Goal: Task Accomplishment & Management: Complete application form

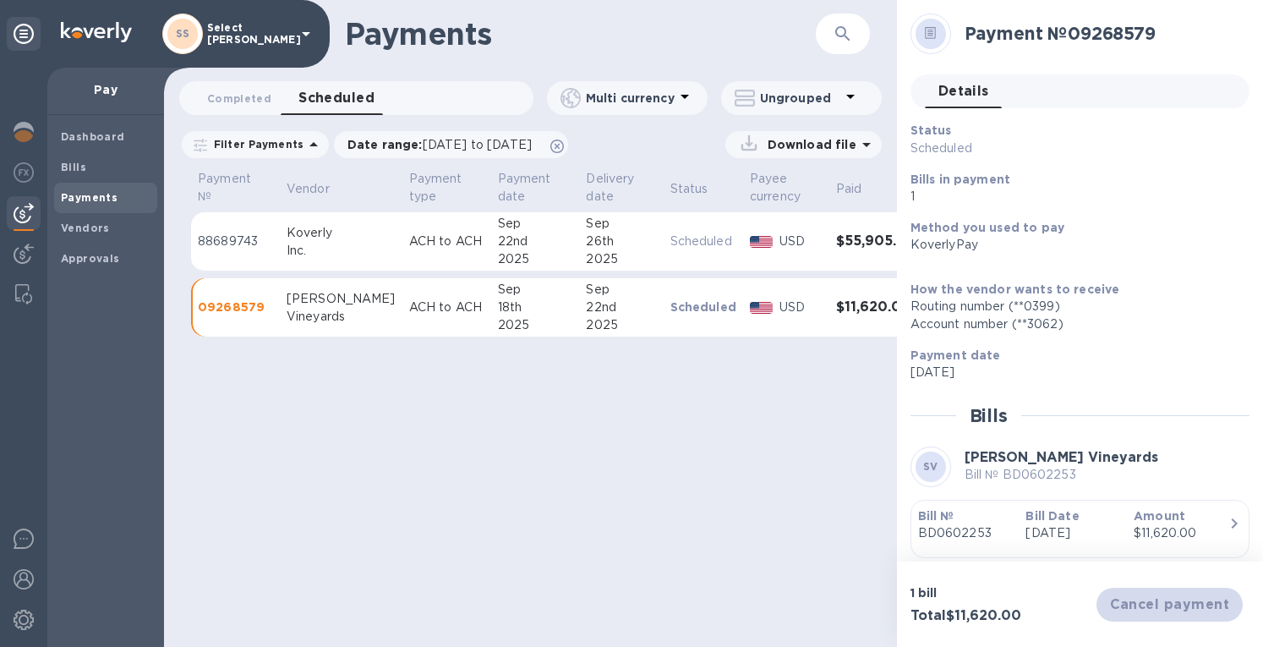
scroll to position [52, 0]
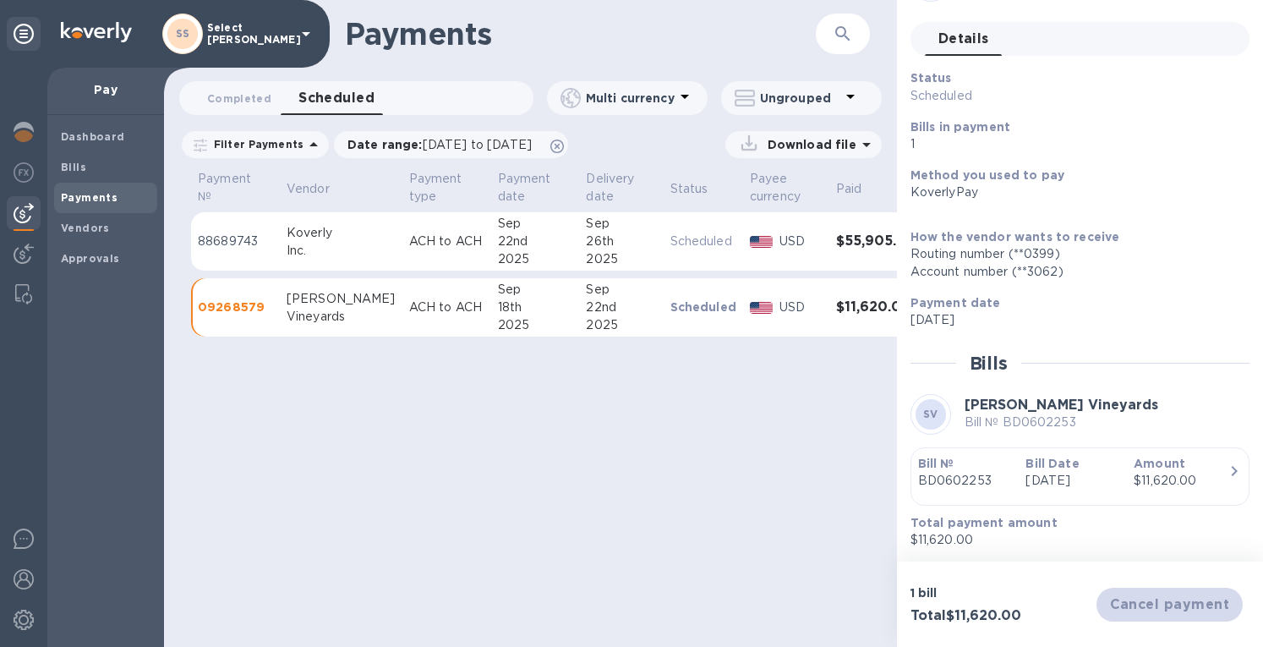
click at [25, 133] on img at bounding box center [24, 132] width 20 height 20
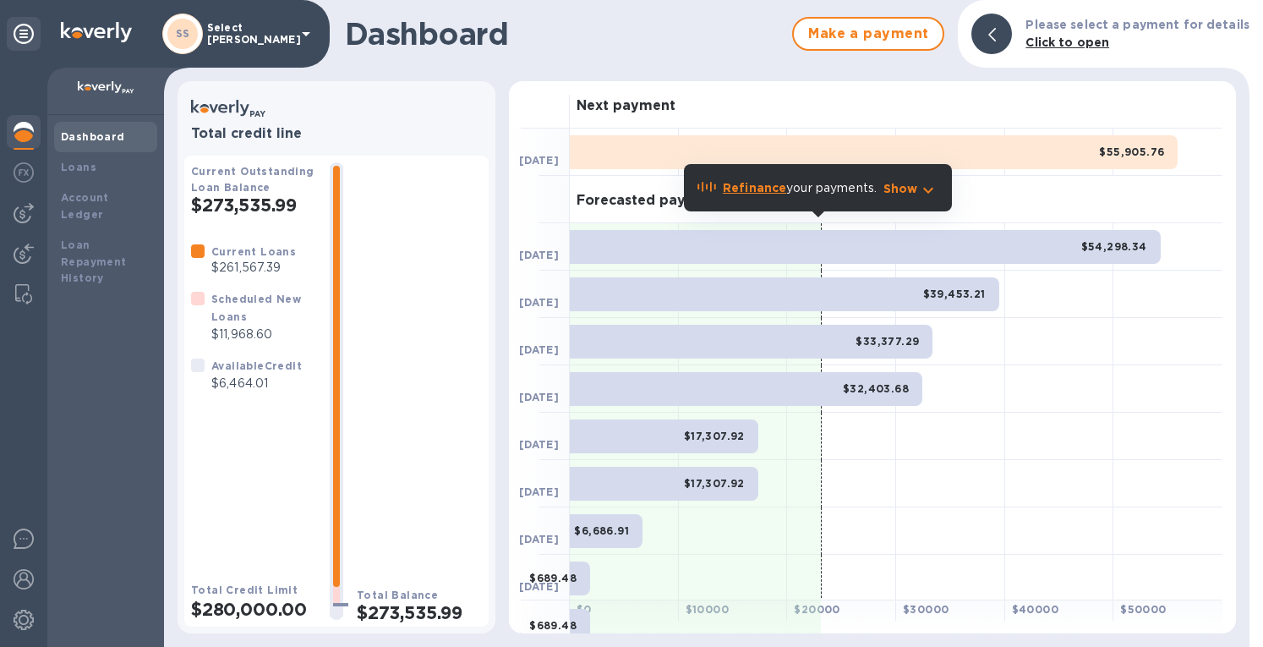
click at [15, 214] on img at bounding box center [24, 213] width 20 height 20
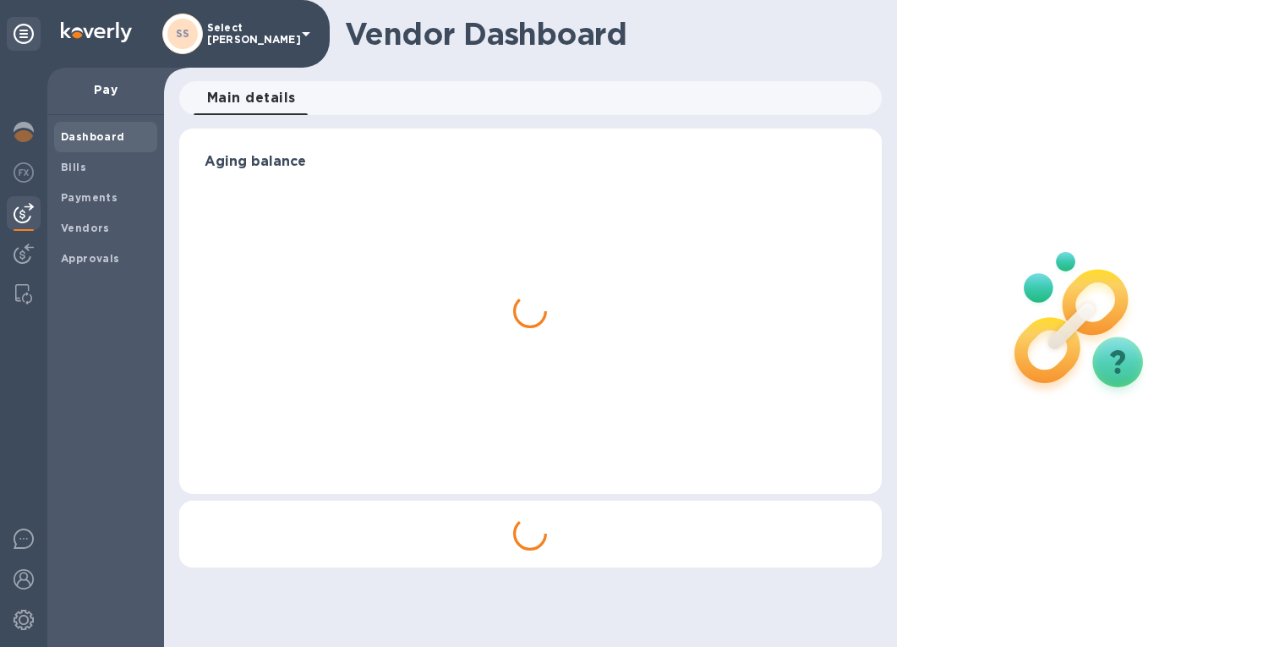
drag, startPoint x: 74, startPoint y: 163, endPoint x: 89, endPoint y: 165, distance: 14.5
click at [76, 162] on b "Bills" at bounding box center [73, 167] width 25 height 13
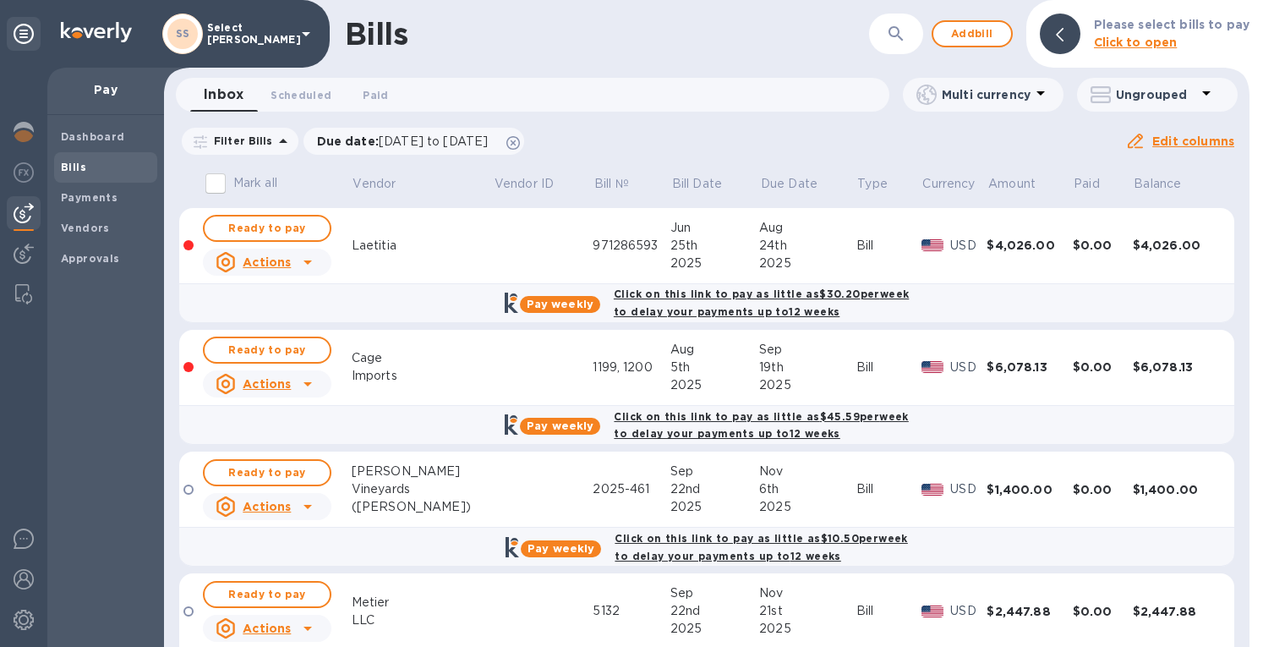
click at [962, 26] on span "Add bill" at bounding box center [972, 34] width 51 height 20
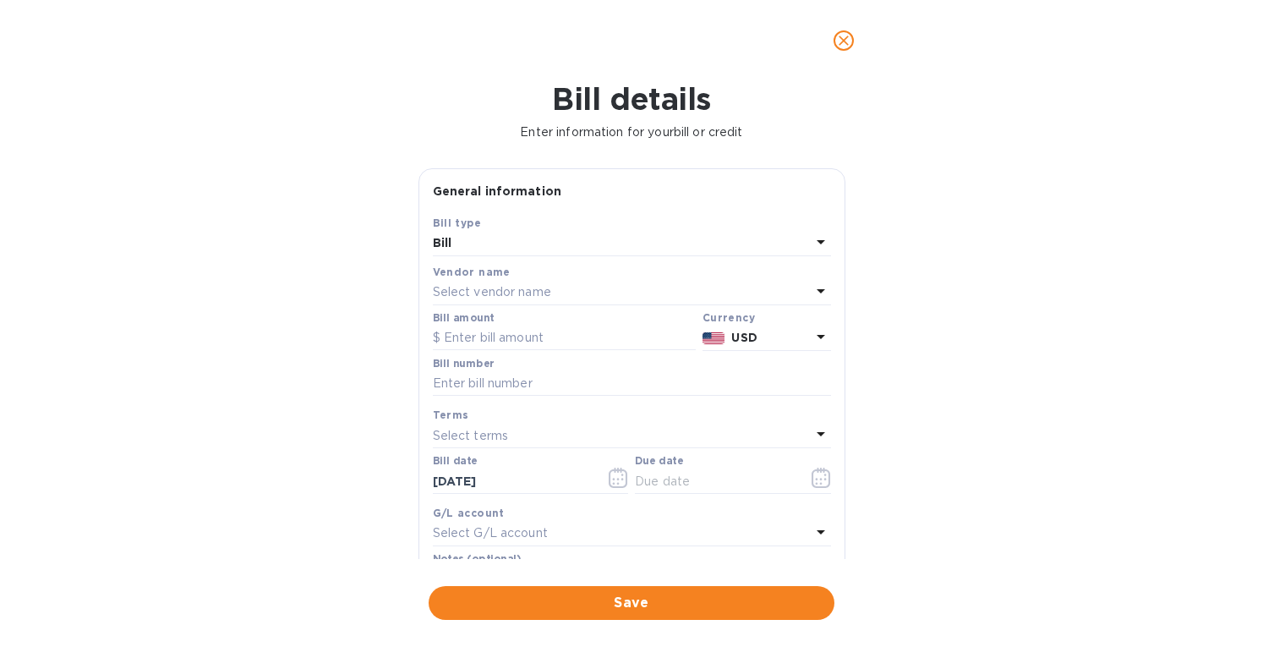
click at [478, 292] on p "Select vendor name" at bounding box center [492, 292] width 118 height 18
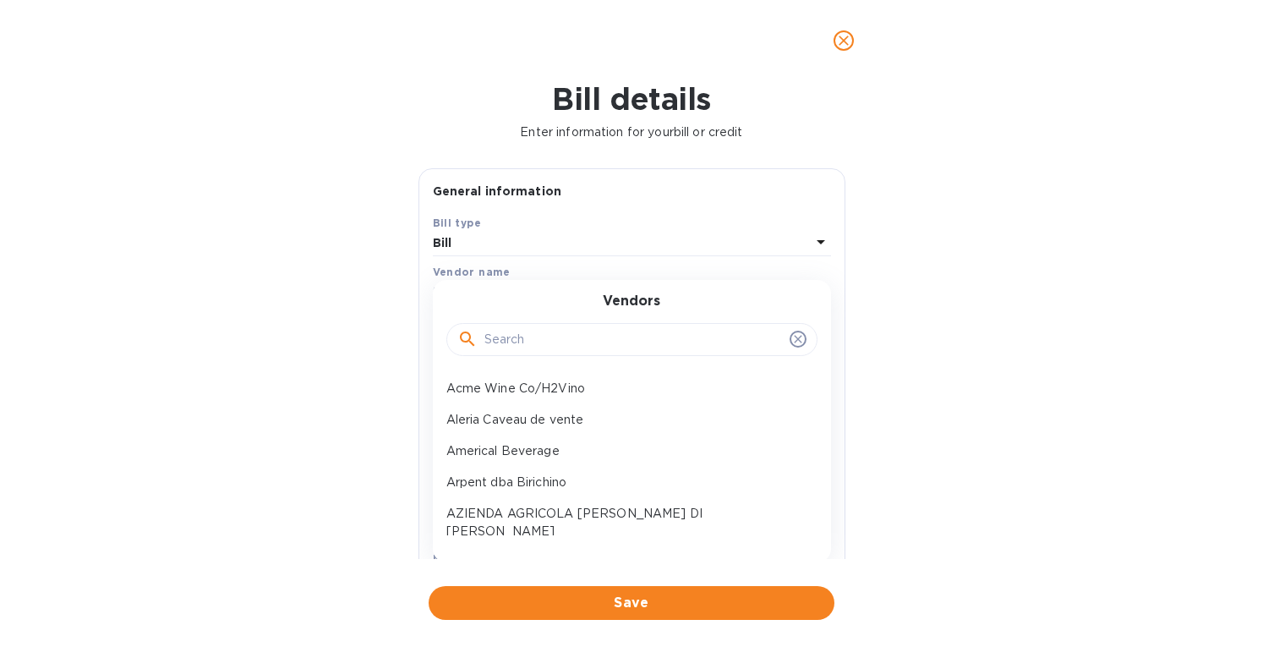
click at [519, 341] on input "text" at bounding box center [633, 339] width 298 height 25
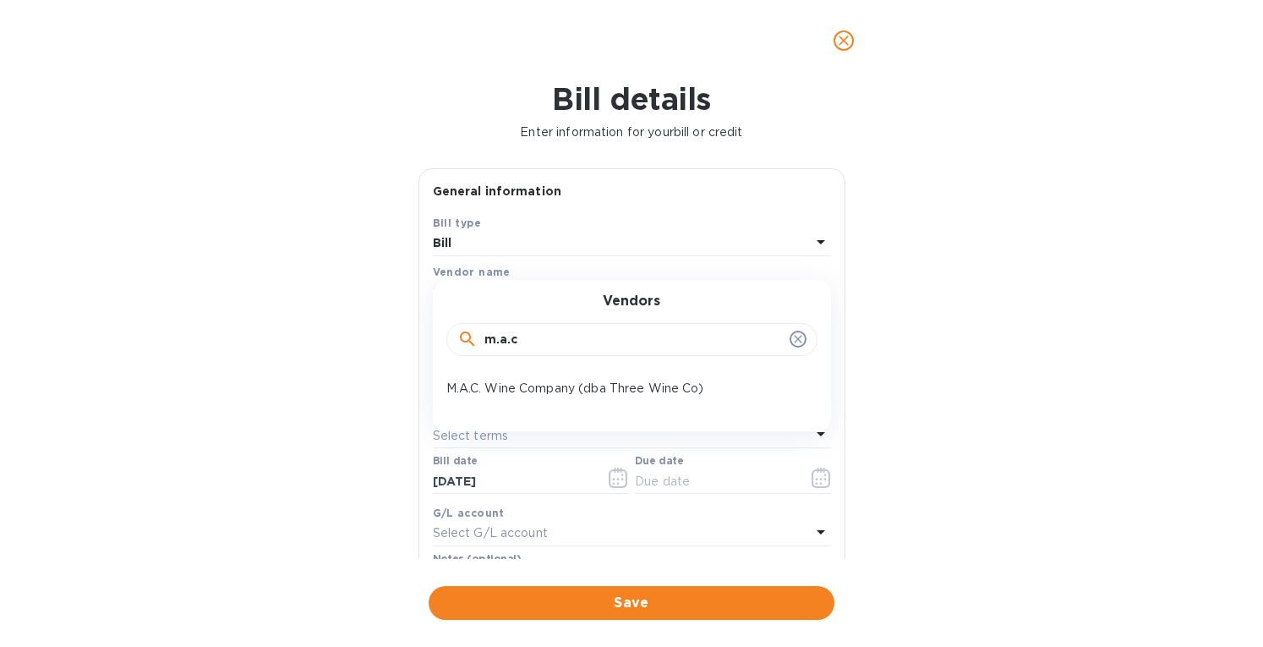
type input "m.a.c"
click at [515, 385] on p "M.A.C. Wine Company (dba Three Wine Co)" at bounding box center [625, 389] width 358 height 18
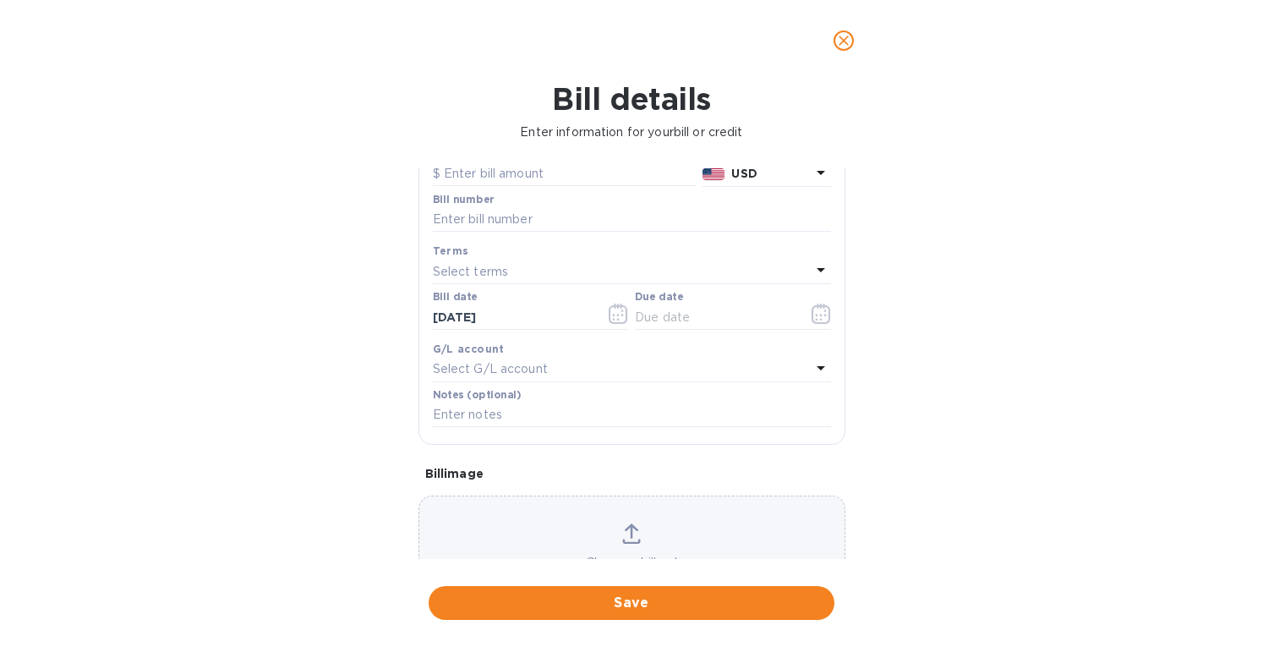
scroll to position [242, 0]
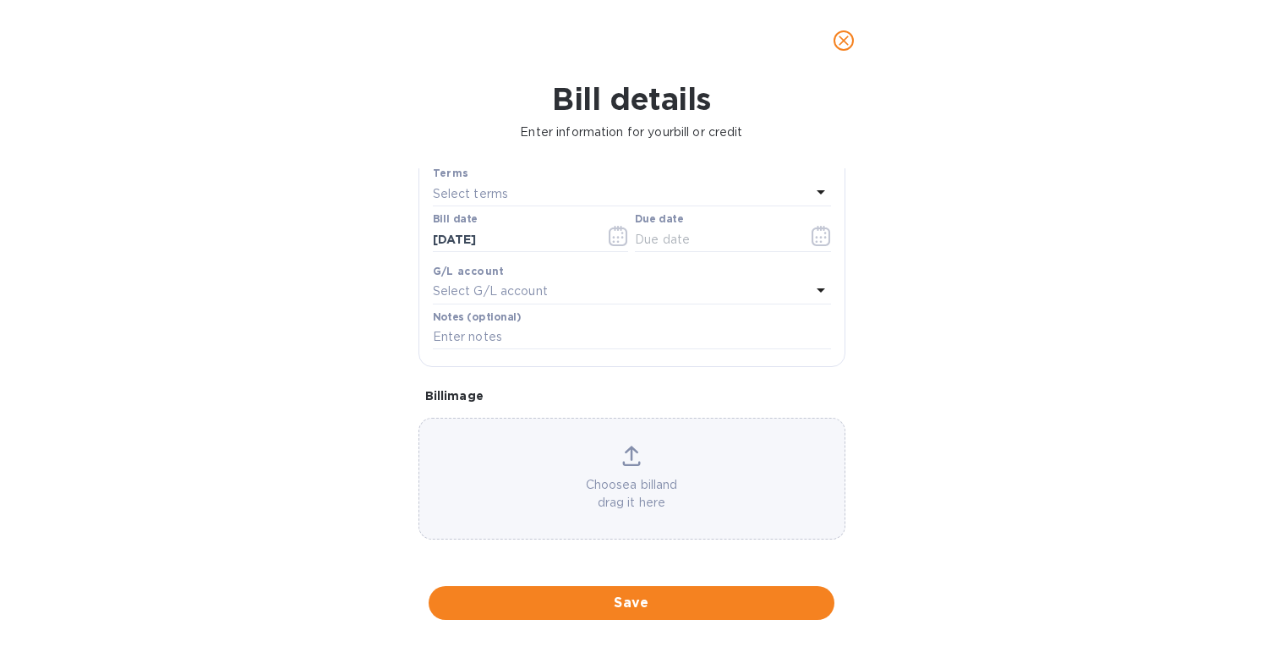
click at [627, 457] on icon at bounding box center [632, 452] width 14 height 15
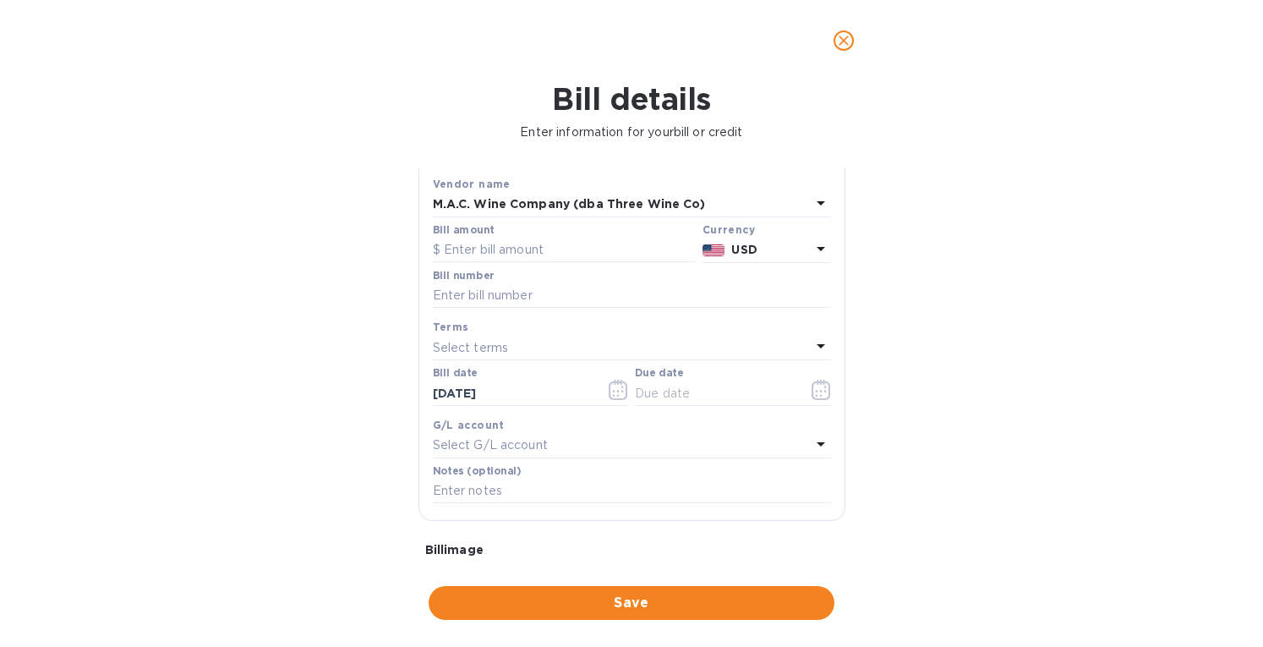
scroll to position [73, 0]
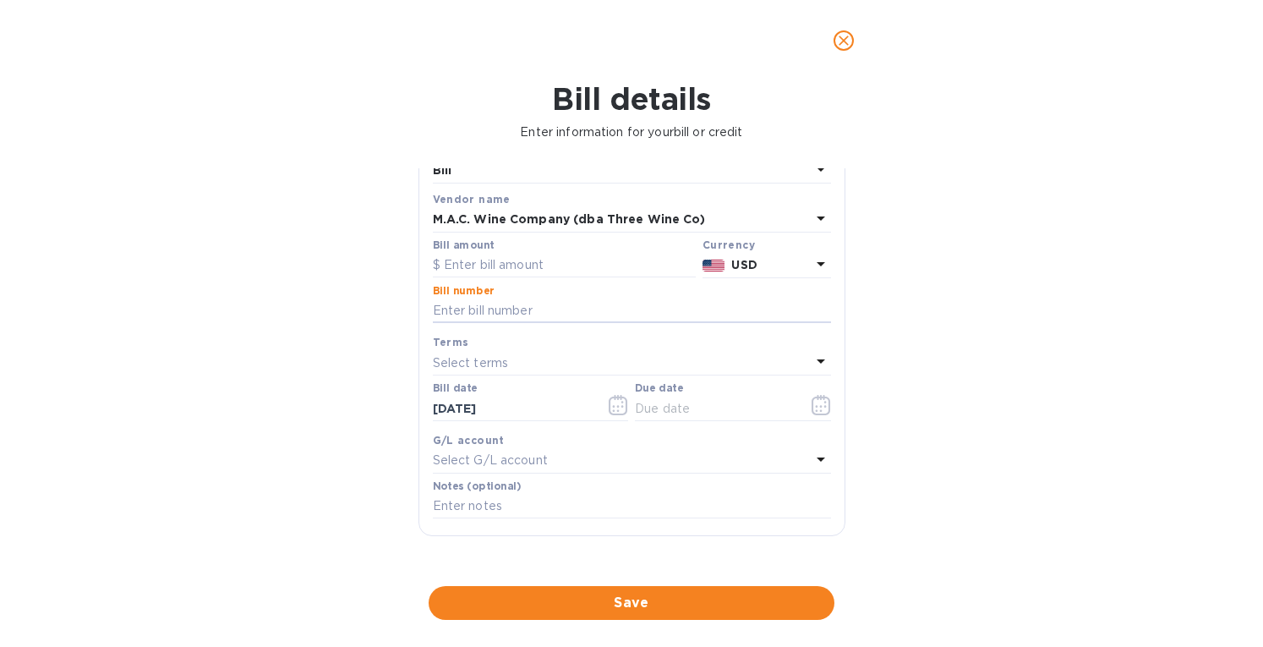
click at [460, 305] on input "text" at bounding box center [632, 310] width 398 height 25
type input "12375"
click at [519, 266] on input "text" at bounding box center [564, 265] width 263 height 25
type input "2,716"
click at [578, 329] on div "Bill type Bill Vendor name M.A.C. Wine Company (dba Three Wine Co) Bill amount …" at bounding box center [631, 331] width 405 height 387
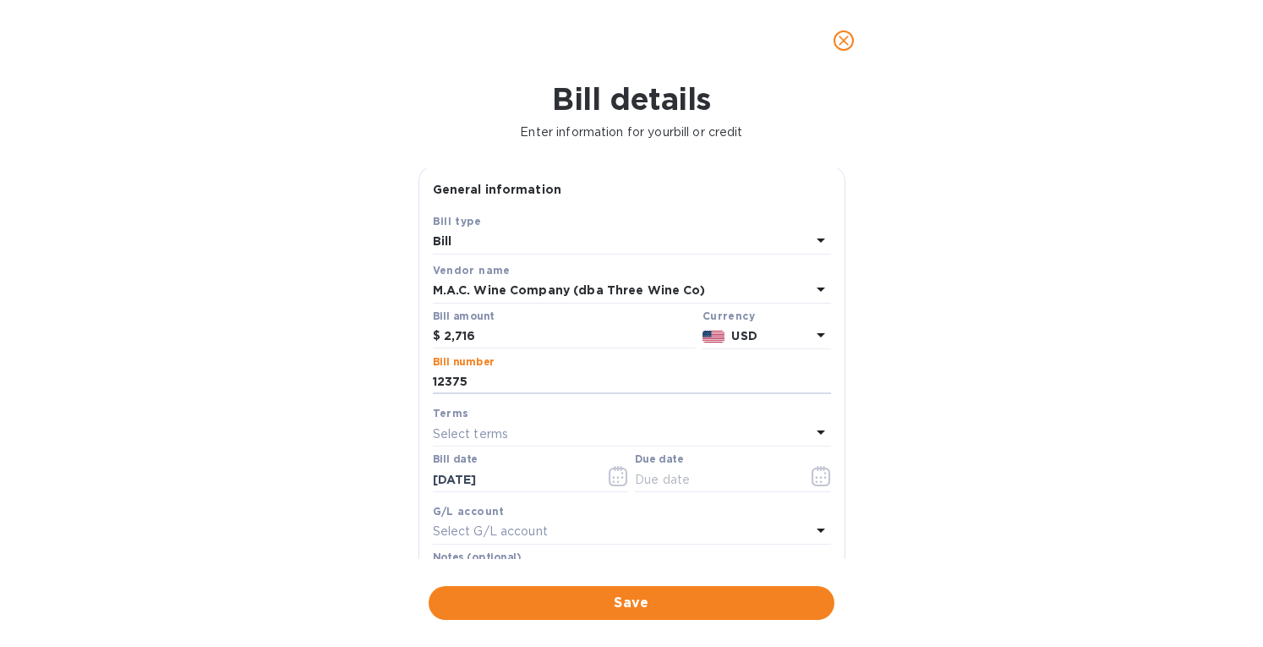
scroll to position [0, 0]
drag, startPoint x: 525, startPoint y: 479, endPoint x: 365, endPoint y: 489, distance: 160.0
click at [365, 489] on div "Bill details Enter information for your bill or credit General information Save…" at bounding box center [631, 363] width 1263 height 565
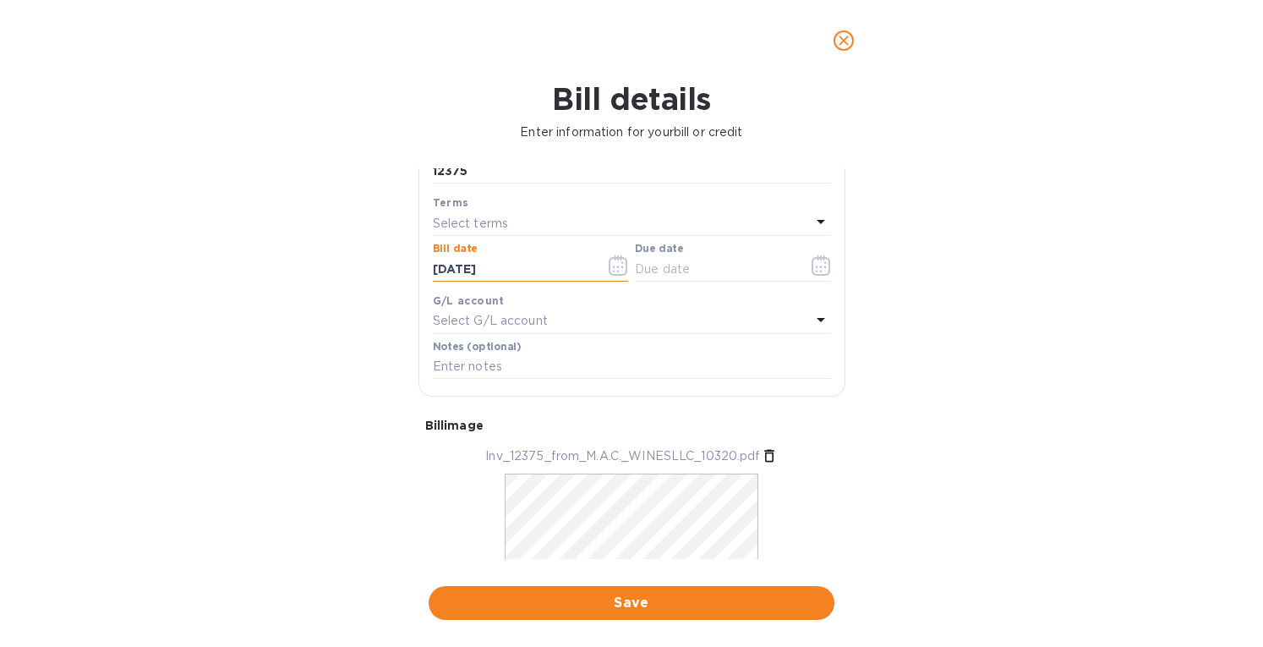
scroll to position [293, 0]
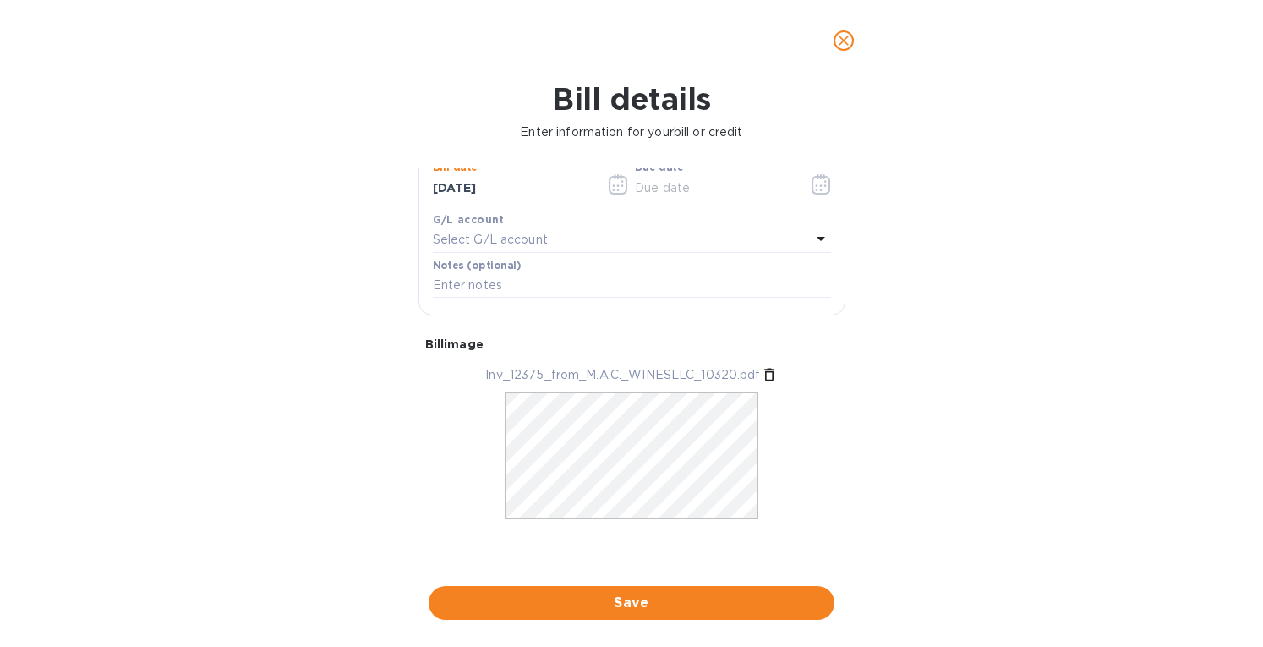
type input "[DATE]"
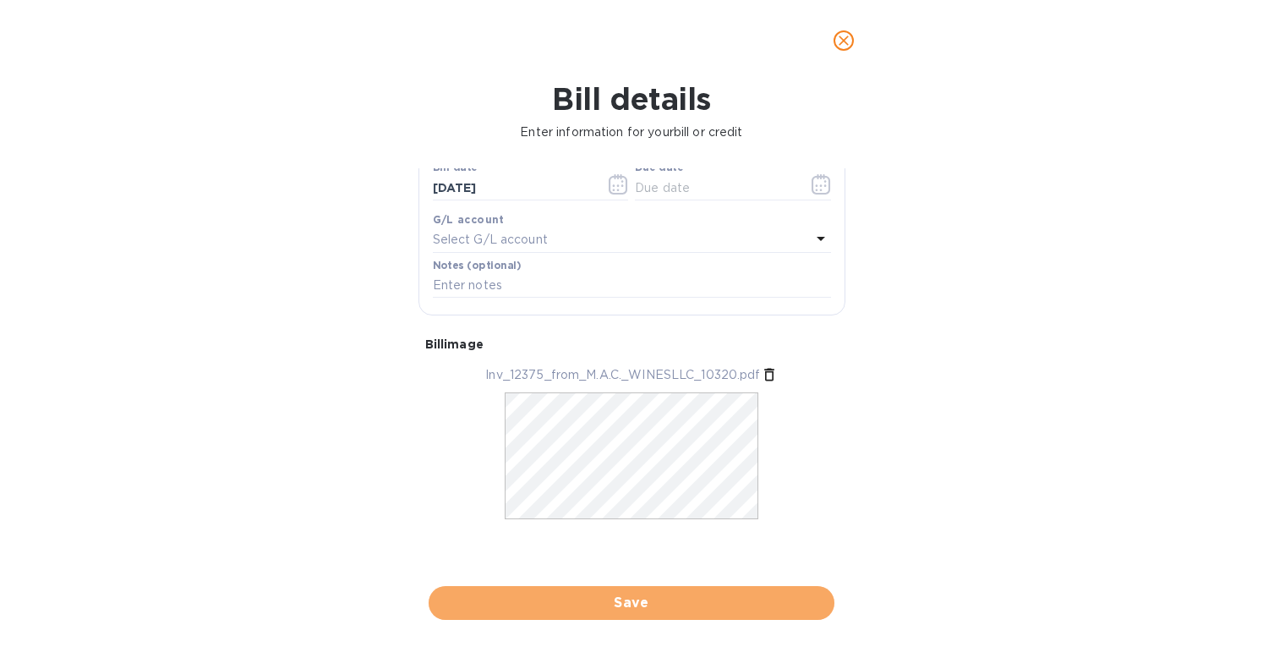
click at [536, 594] on span "Save" at bounding box center [631, 603] width 379 height 20
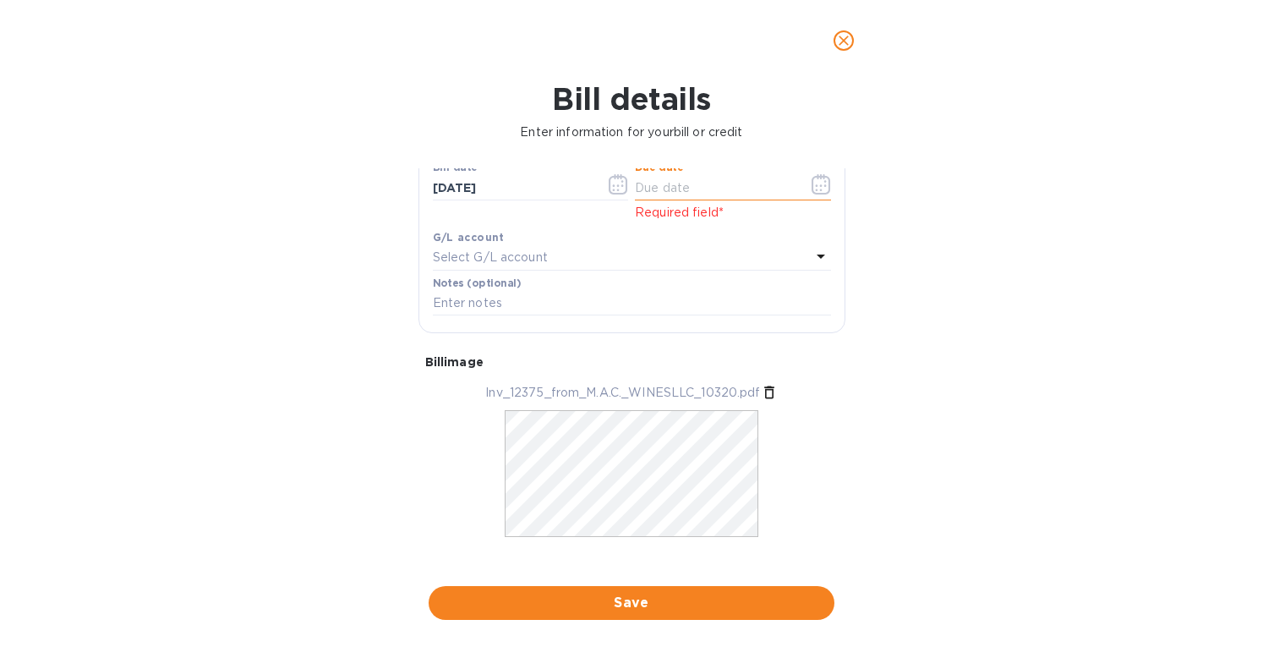
click at [654, 187] on input "text" at bounding box center [715, 187] width 160 height 25
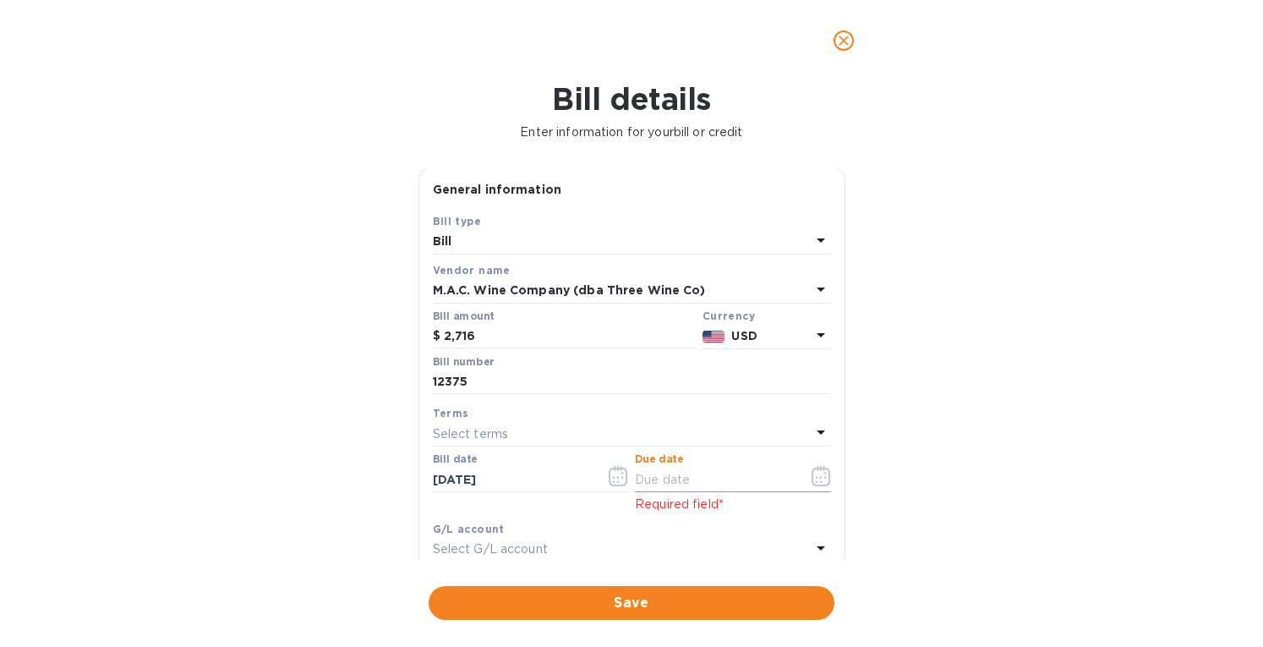
scroll to position [0, 0]
click at [474, 433] on p "Select terms" at bounding box center [471, 436] width 76 height 18
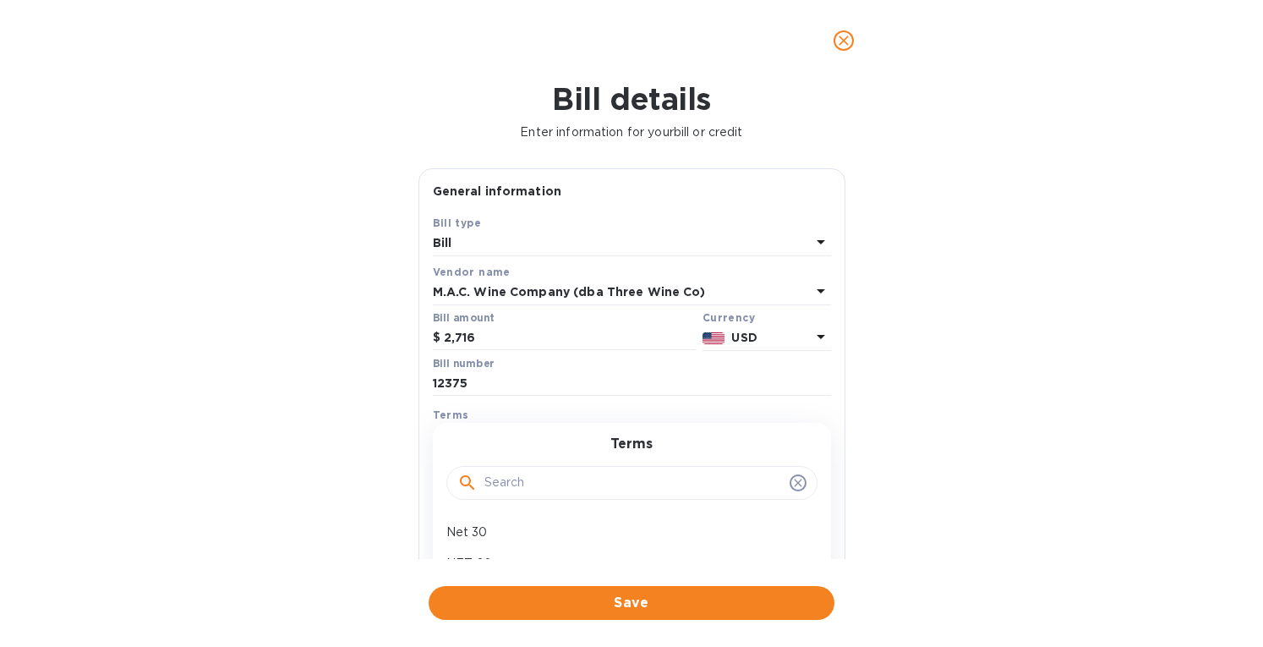
click at [470, 555] on p "NET 60" at bounding box center [625, 563] width 358 height 18
type input "[DATE]"
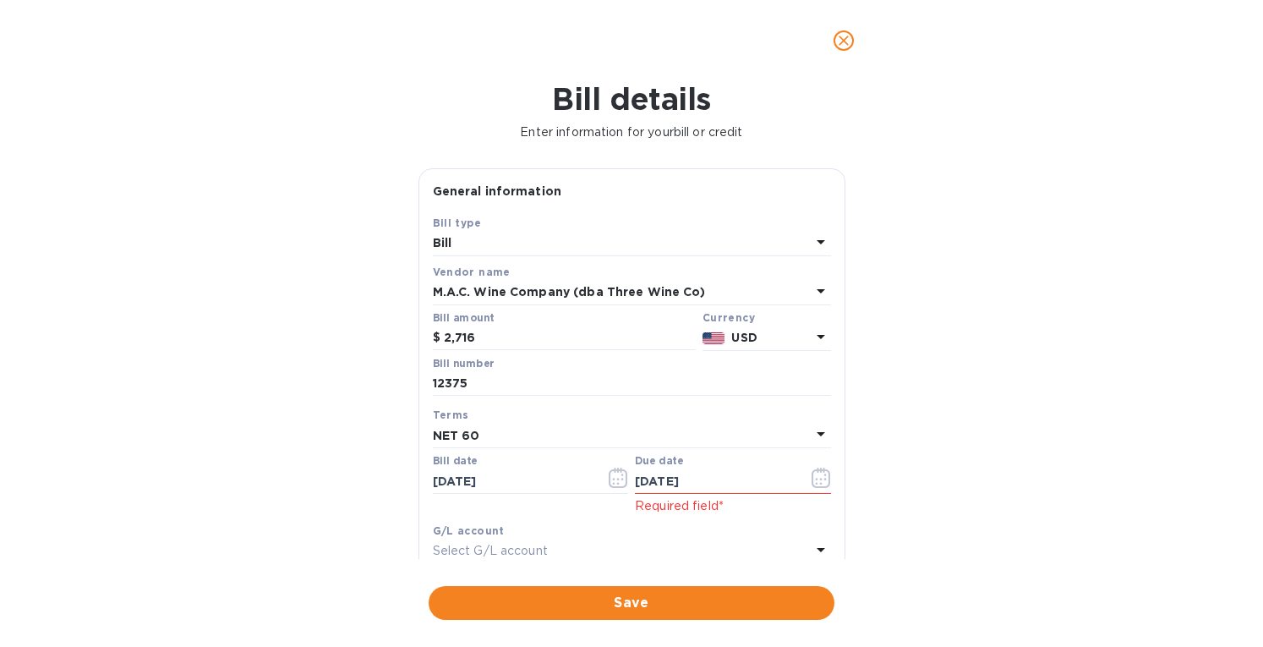
drag, startPoint x: 525, startPoint y: 603, endPoint x: 535, endPoint y: 593, distance: 14.3
click at [527, 601] on span "Save" at bounding box center [631, 603] width 379 height 20
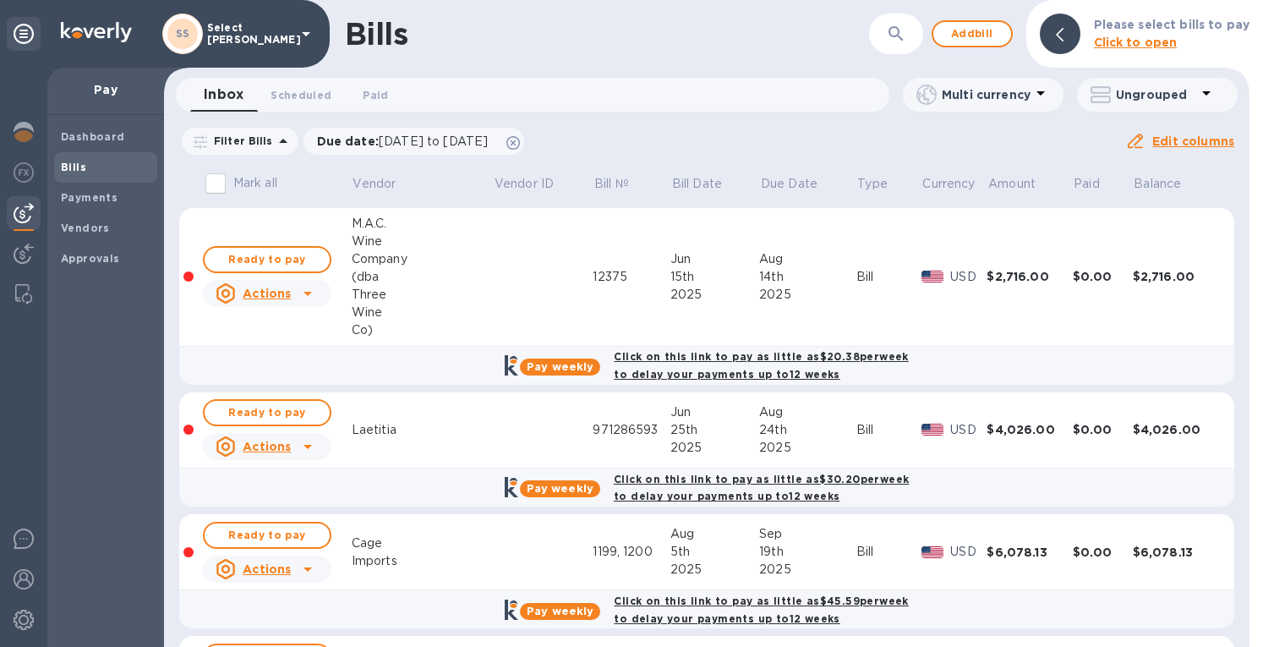
click at [79, 199] on b "Payments" at bounding box center [89, 197] width 57 height 13
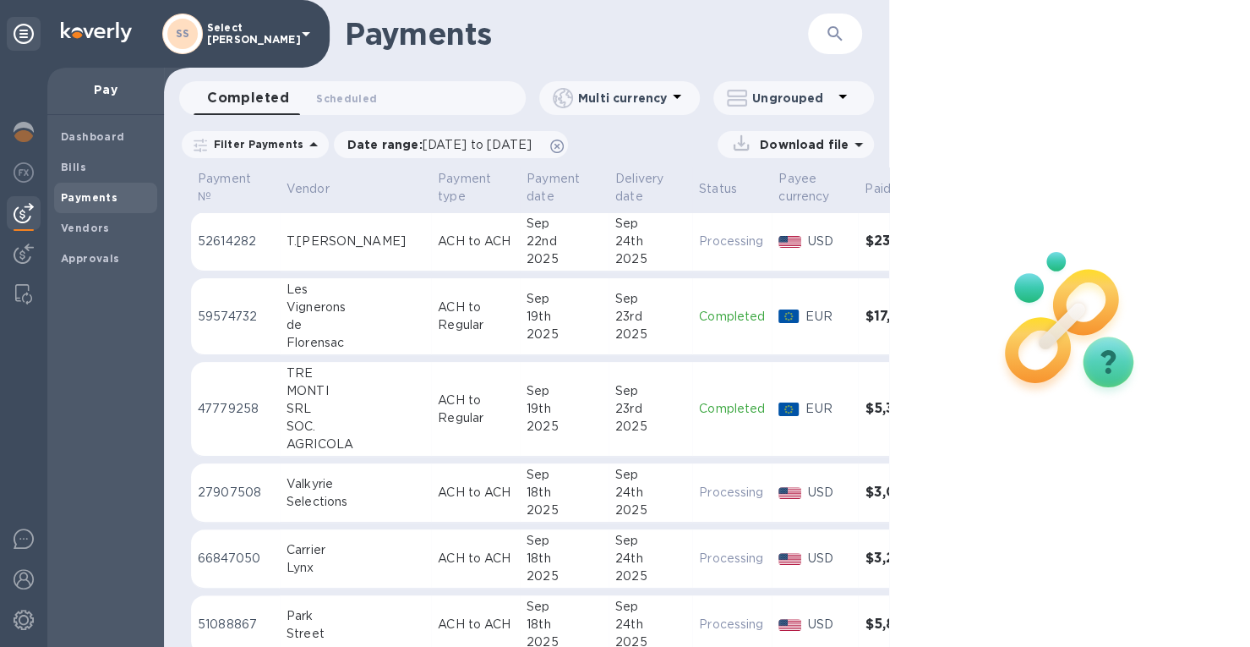
click at [338, 87] on button "Scheduled 0" at bounding box center [347, 98] width 88 height 34
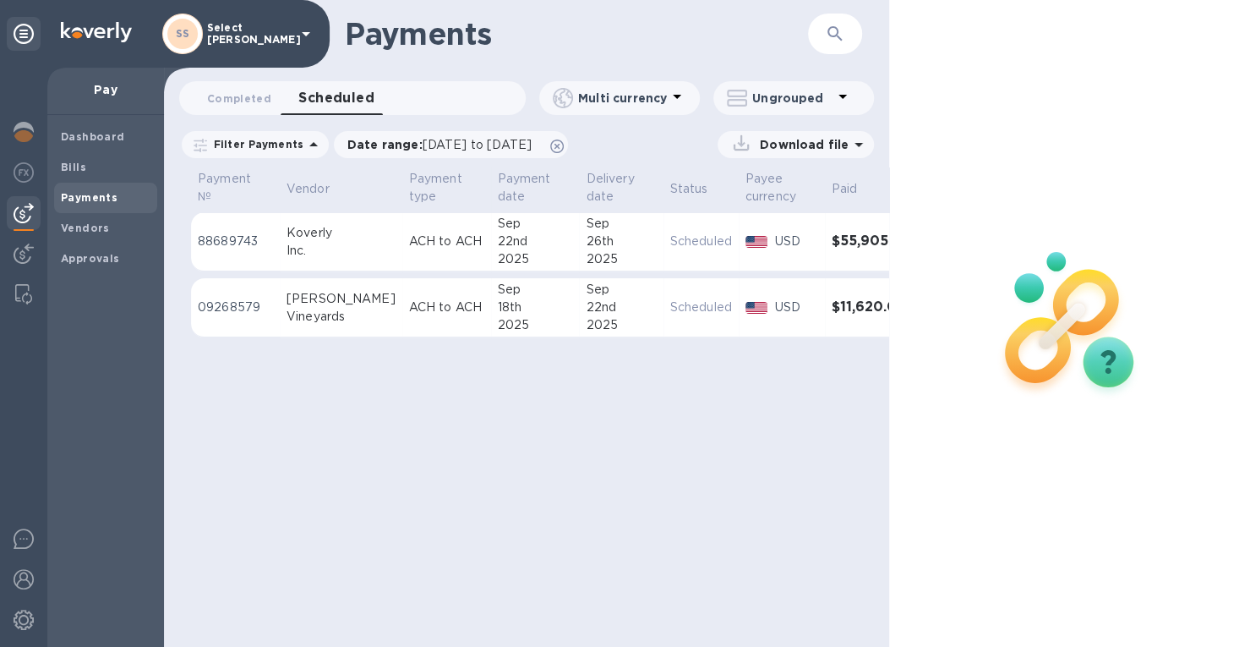
click at [411, 304] on p "ACH to ACH" at bounding box center [446, 307] width 75 height 18
